Goal: Navigation & Orientation: Find specific page/section

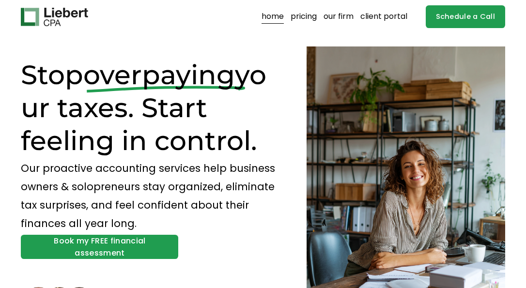
click at [307, 15] on link "pricing" at bounding box center [304, 17] width 26 height 16
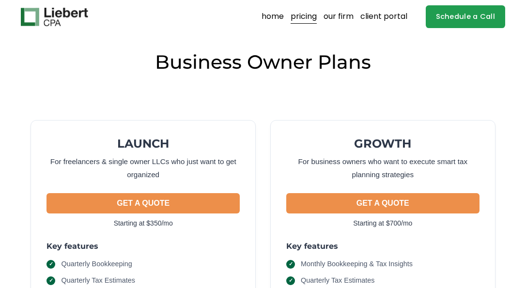
click at [338, 16] on link "our firm" at bounding box center [339, 17] width 30 height 16
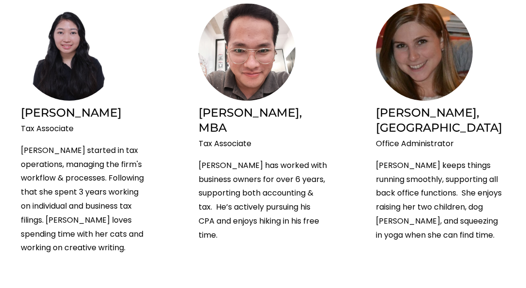
scroll to position [1651, 0]
